Goal: Task Accomplishment & Management: Use online tool/utility

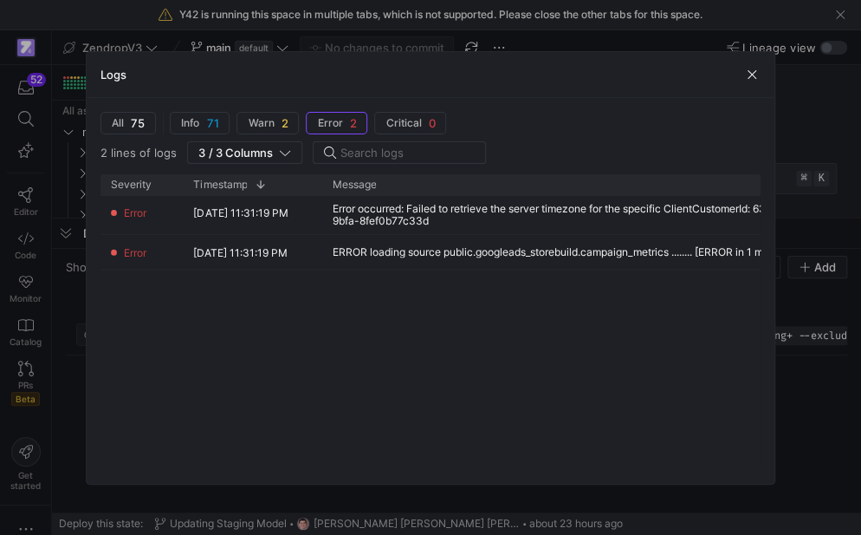
scroll to position [0, 56]
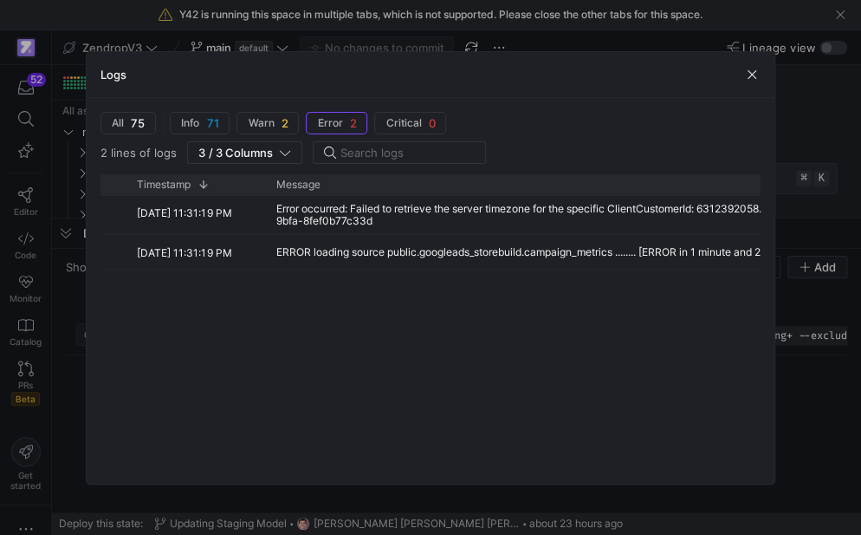
click at [54, 365] on div at bounding box center [430, 267] width 861 height 535
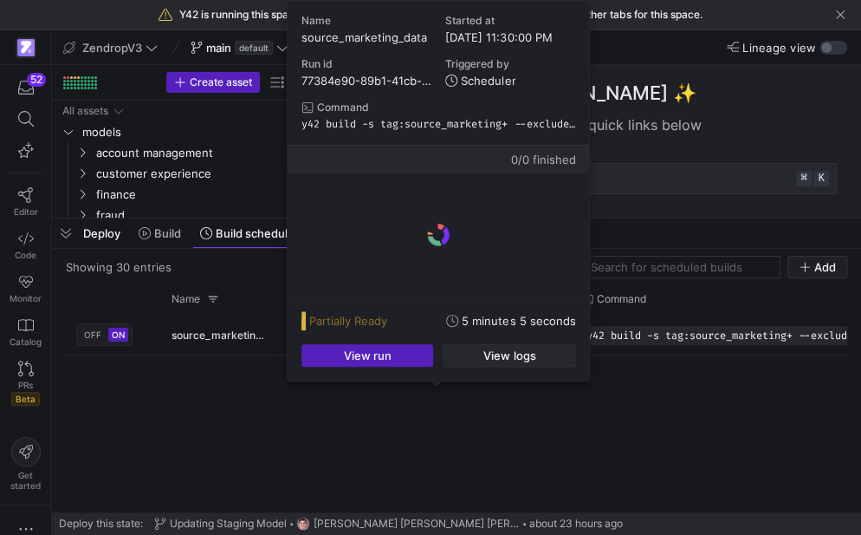
click at [461, 349] on span "button" at bounding box center [510, 355] width 130 height 21
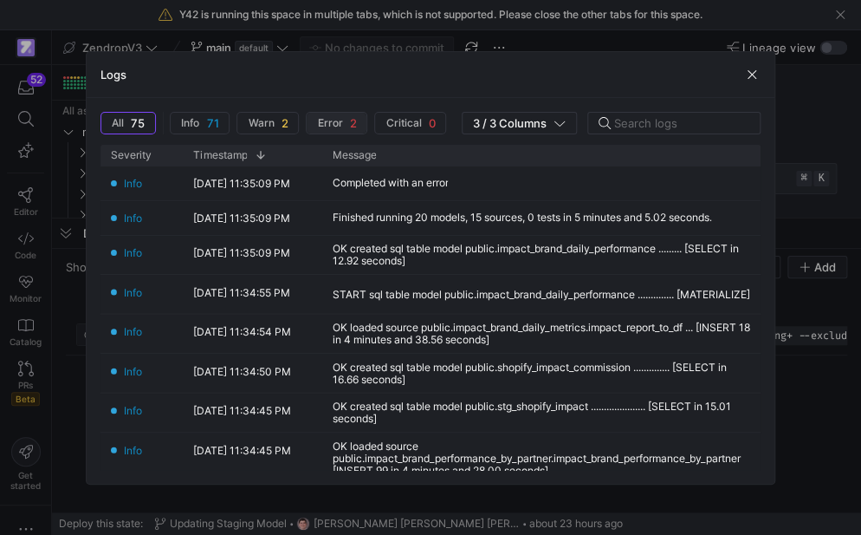
click at [349, 120] on span "2" at bounding box center [352, 123] width 7 height 14
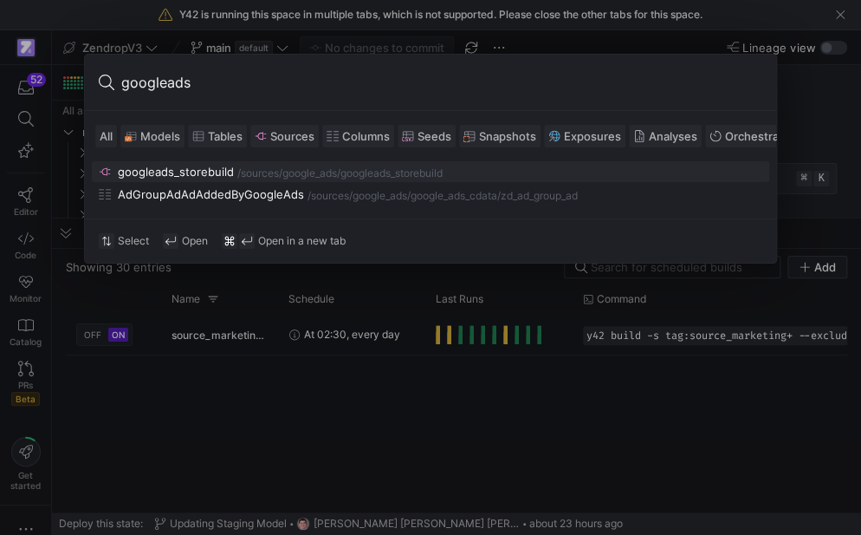
type input "googleads"
click at [367, 172] on div "/googleads_storebuild" at bounding box center [390, 173] width 106 height 12
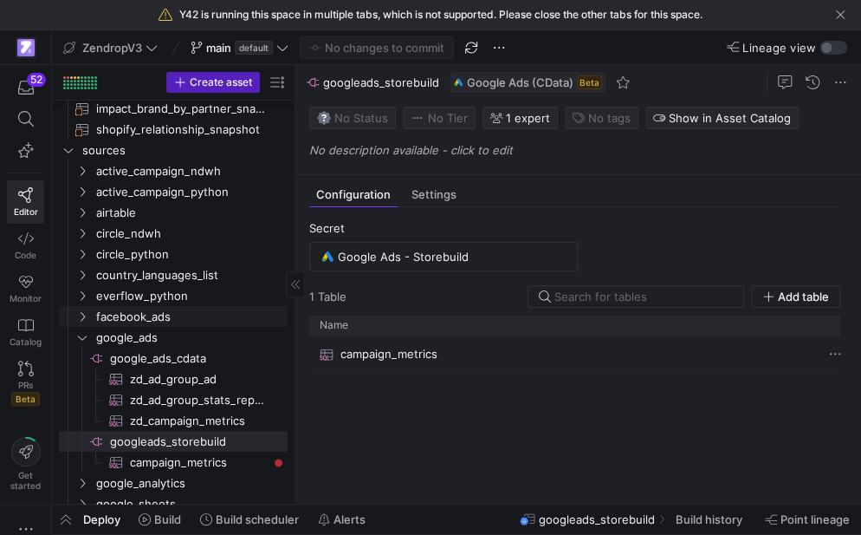
scroll to position [478, 0]
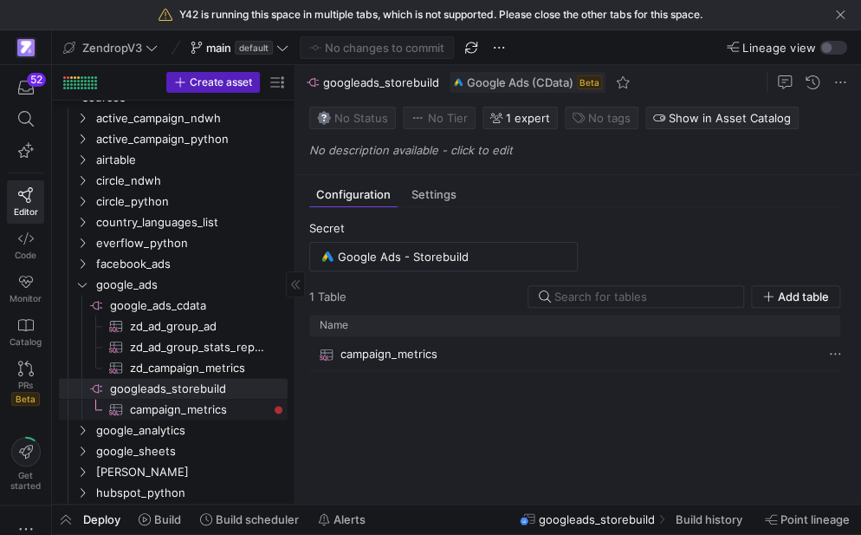
click at [205, 411] on span "campaign_metrics​​​​​​​​​" at bounding box center [199, 409] width 138 height 20
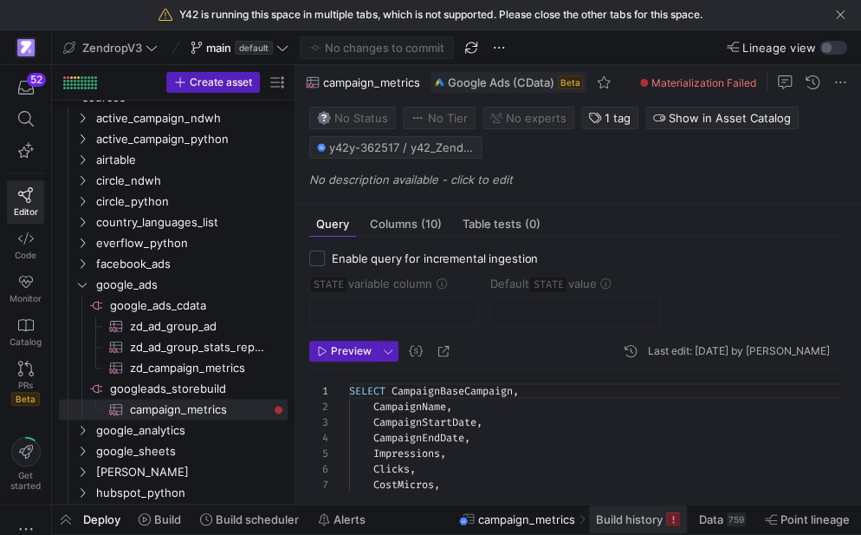
click at [598, 516] on span "Build history" at bounding box center [629, 519] width 67 height 14
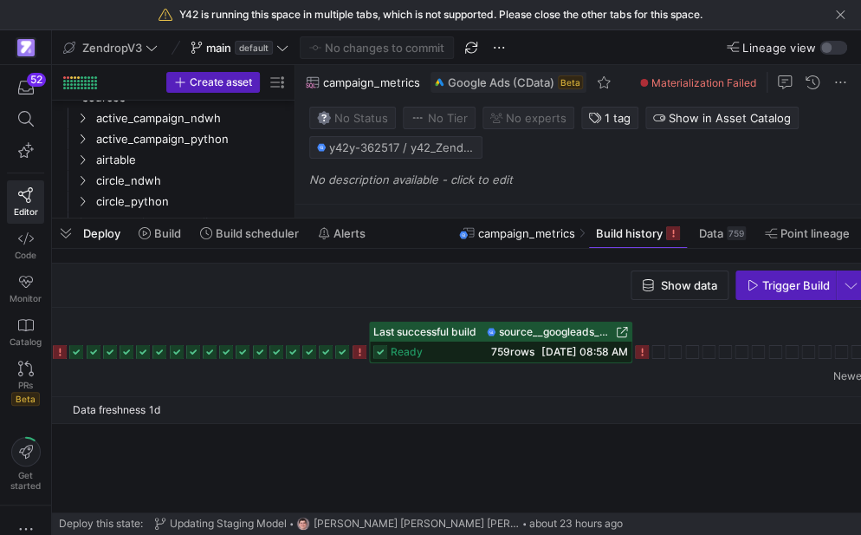
click at [360, 348] on rect at bounding box center [360, 352] width 14 height 14
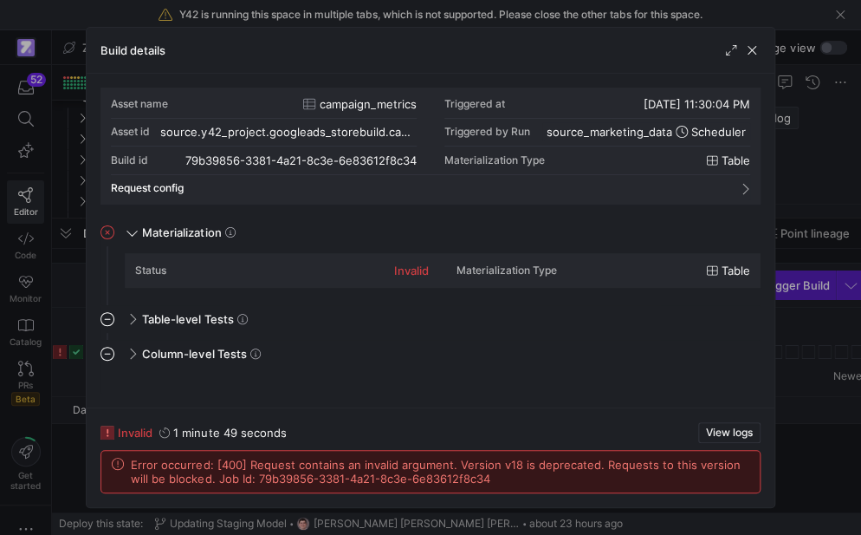
click at [166, 464] on span "Error occurred: [400] Request contains an invalid argument. Version v18 is depr…" at bounding box center [440, 472] width 618 height 28
click at [78, 393] on div at bounding box center [430, 267] width 861 height 535
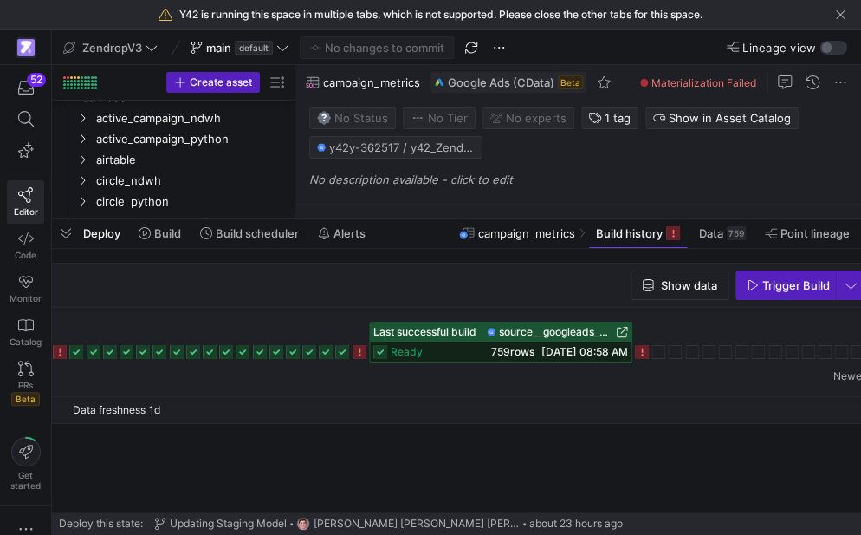
click at [636, 348] on icon at bounding box center [642, 352] width 14 height 14
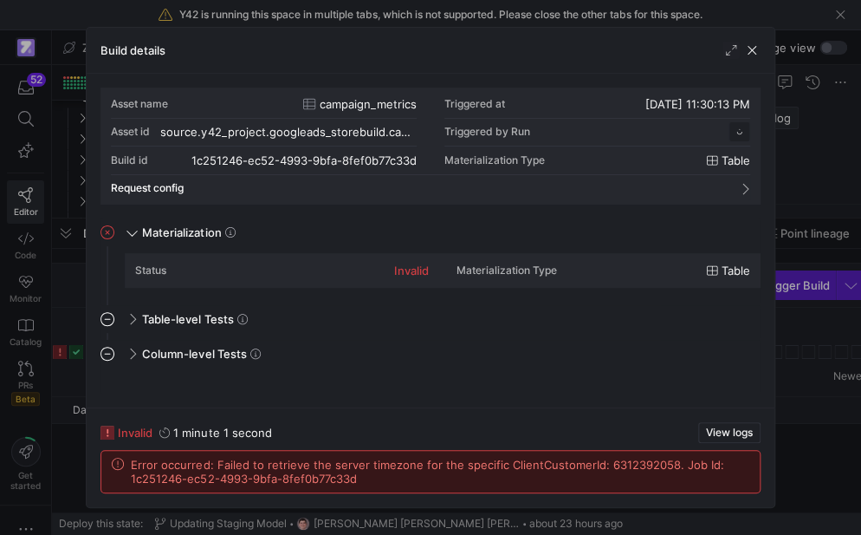
click at [330, 467] on span "Error occurred: Failed to retrieve the server timezone for the specific ClientC…" at bounding box center [440, 472] width 618 height 28
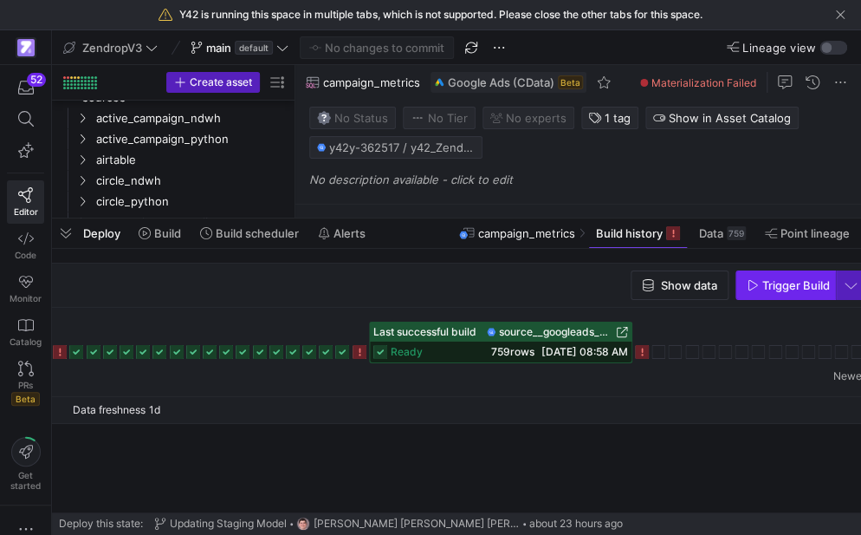
click at [761, 292] on span "Trigger Build" at bounding box center [788, 285] width 83 height 14
click at [72, 242] on span "button" at bounding box center [66, 232] width 28 height 29
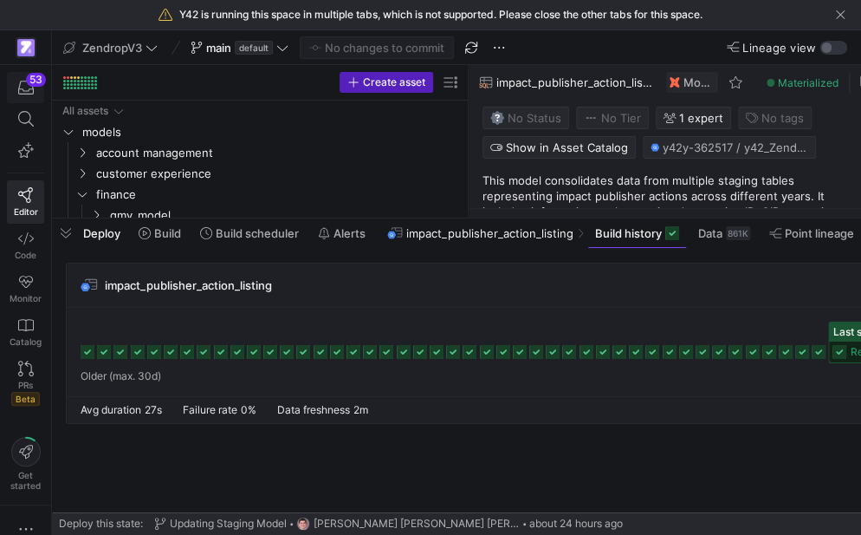
click at [36, 90] on div "button" at bounding box center [26, 88] width 22 height 16
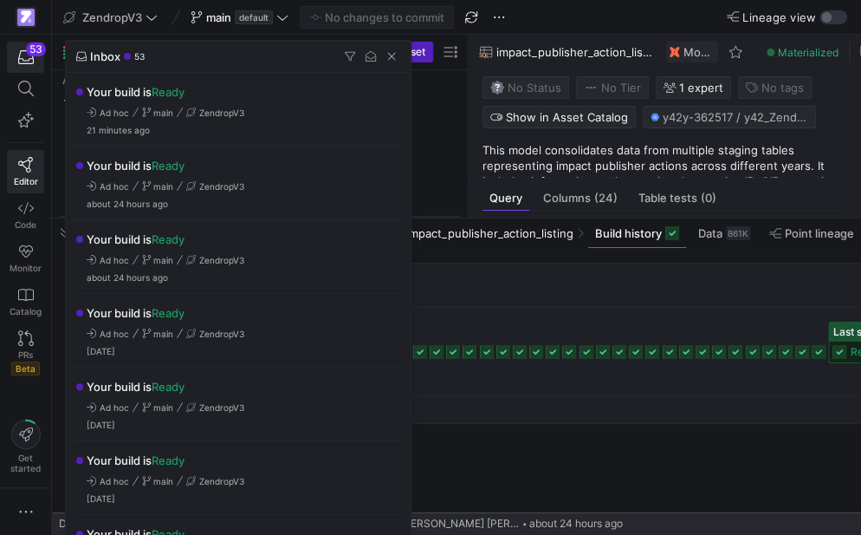
click at [432, 277] on div at bounding box center [430, 267] width 861 height 535
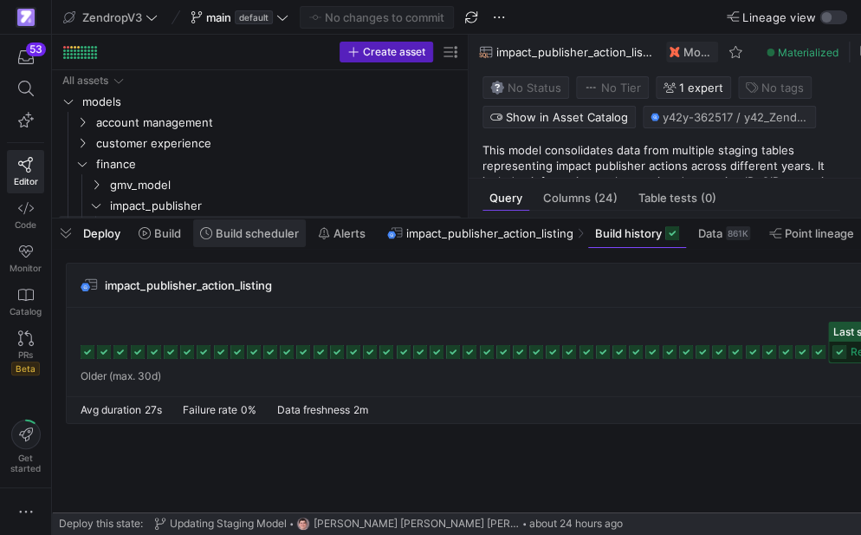
click at [278, 237] on span "Build scheduler" at bounding box center [257, 233] width 83 height 14
